Goal: Task Accomplishment & Management: Complete application form

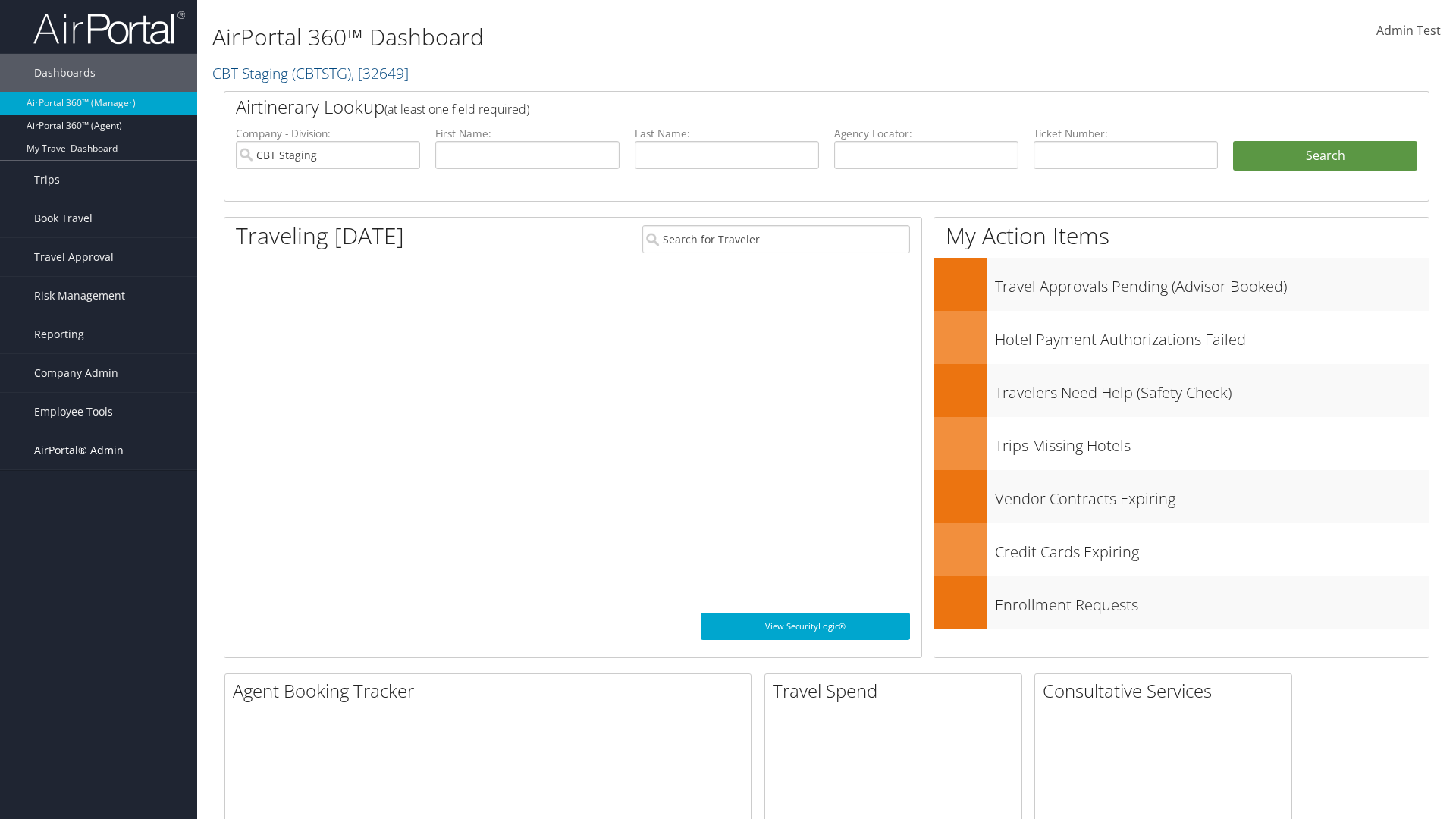
click at [99, 451] on span "AirPortal® Admin" at bounding box center [78, 450] width 89 height 38
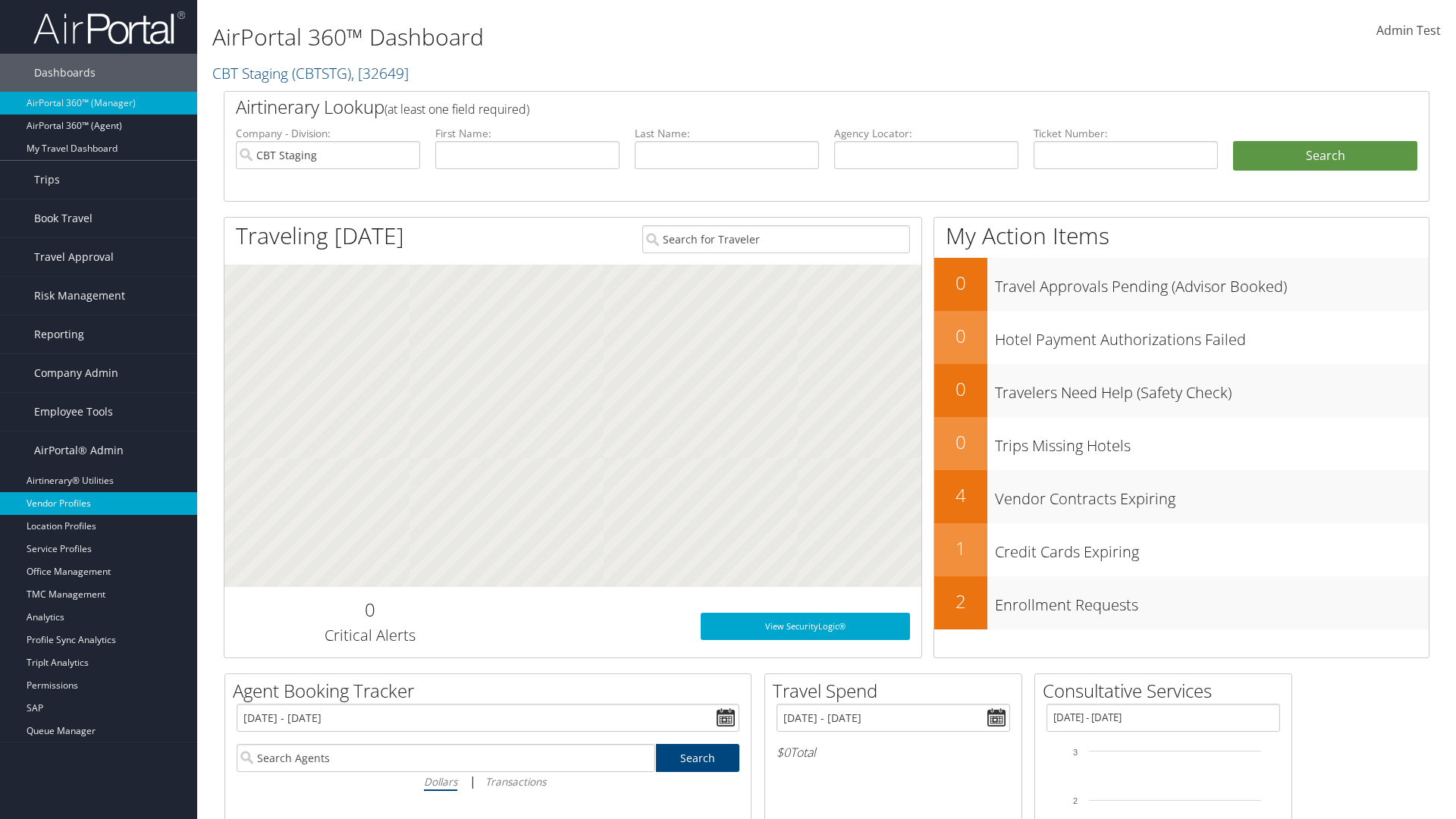
click at [99, 504] on link "Vendor Profiles" at bounding box center [98, 504] width 197 height 23
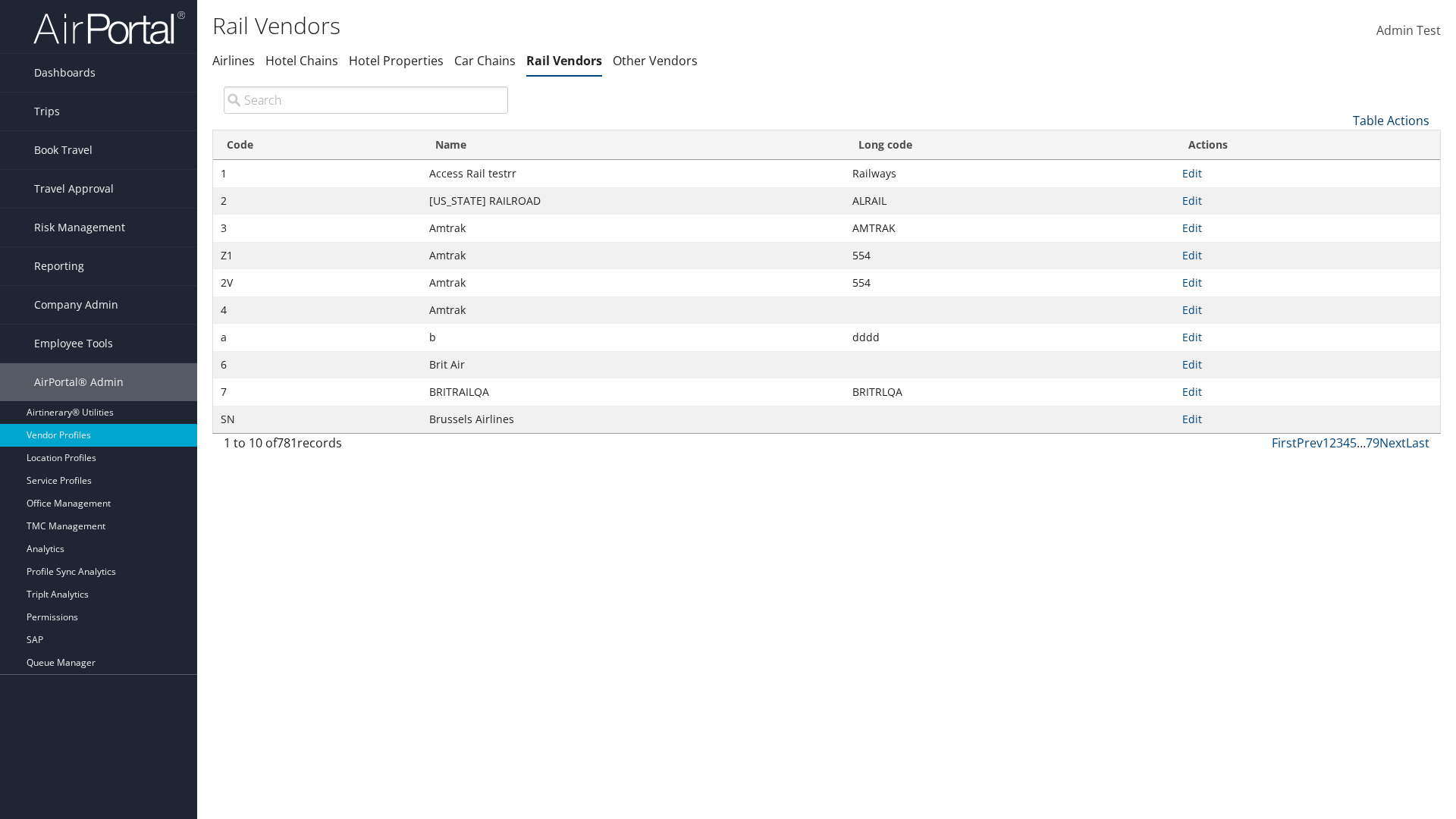
click at [1391, 120] on link "Table Actions" at bounding box center [1391, 121] width 76 height 17
click at [1340, 143] on link "New Record" at bounding box center [1341, 144] width 199 height 26
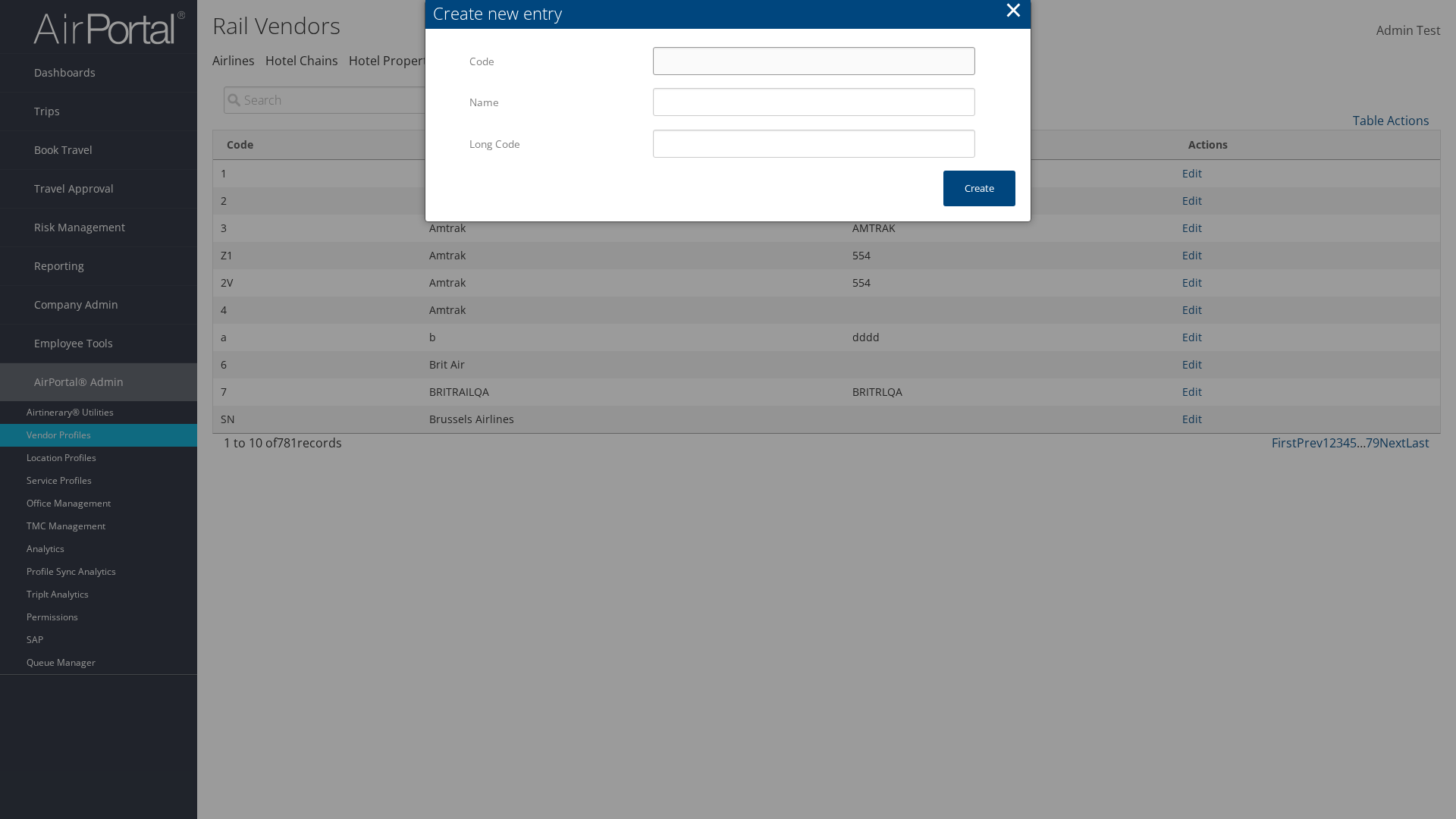
click at [814, 60] on input "Code" at bounding box center [814, 60] width 323 height 28
type input "#4"
type input "Uniways"
click at [814, 101] on input "Uniways" at bounding box center [814, 101] width 323 height 28
type input "#4"
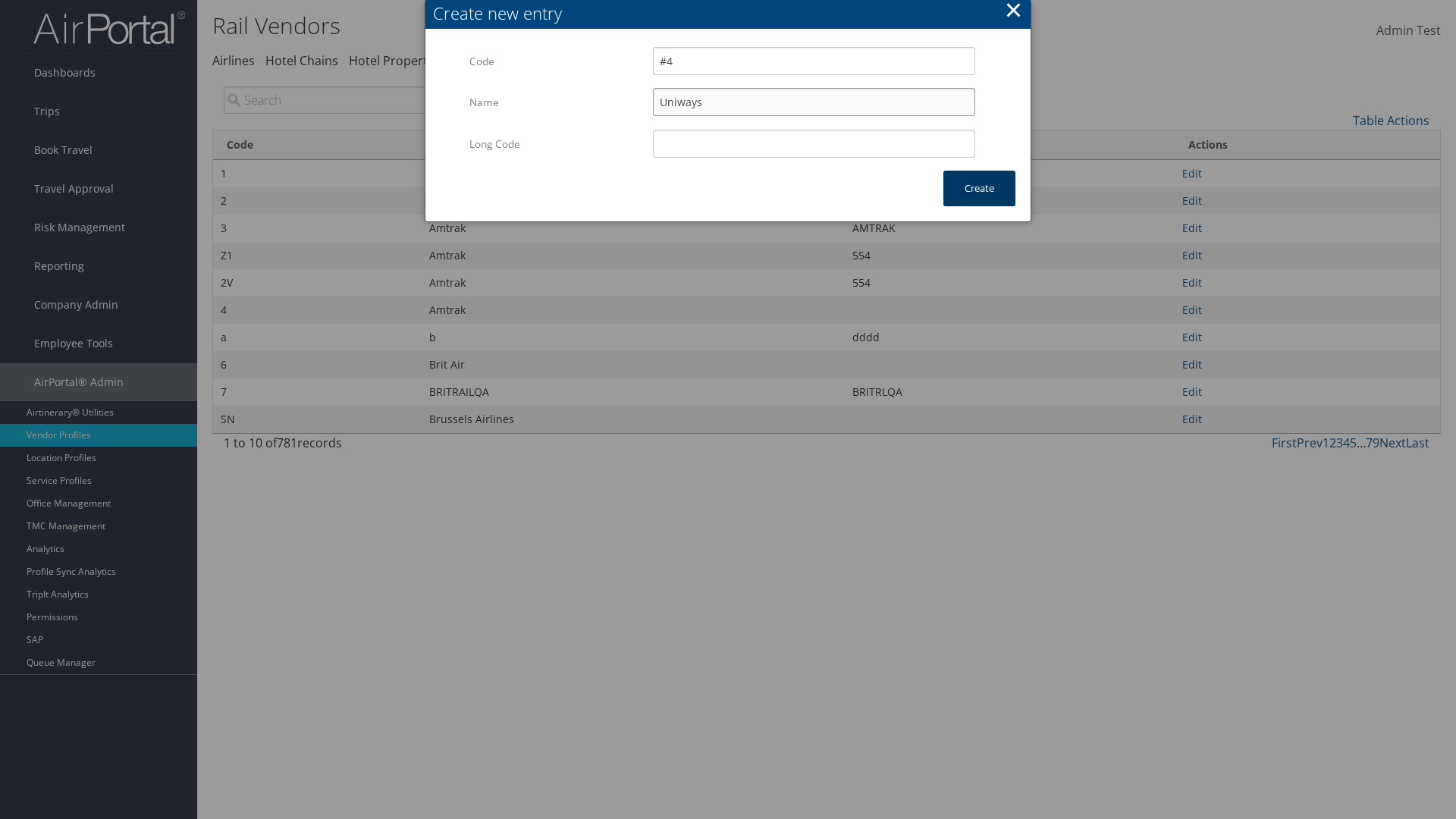
type input "Uniways"
click at [979, 188] on button "Create" at bounding box center [980, 188] width 72 height 35
type input "Uniways"
